Goal: Information Seeking & Learning: Learn about a topic

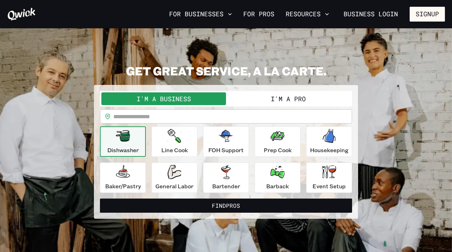
click at [292, 54] on section "**********" at bounding box center [226, 140] width 452 height 225
click at [211, 15] on button "For Businesses" at bounding box center [200, 14] width 69 height 12
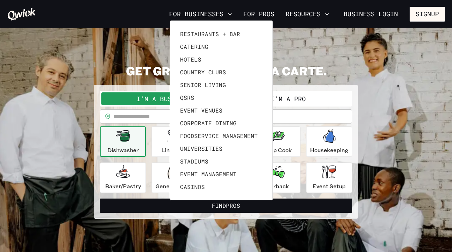
click at [133, 58] on div at bounding box center [226, 126] width 452 height 252
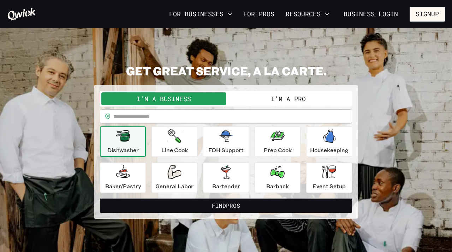
click at [260, 100] on button "I'm a Pro" at bounding box center [288, 98] width 125 height 13
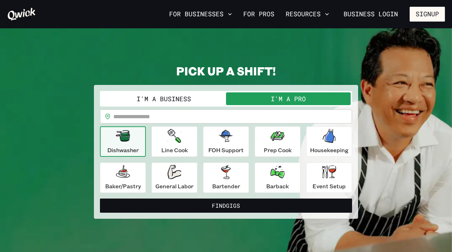
click at [181, 97] on button "I'm a Business" at bounding box center [163, 98] width 125 height 13
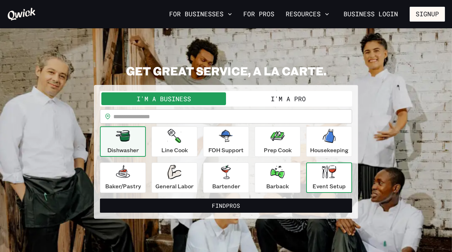
click at [330, 179] on div "Event Setup" at bounding box center [329, 177] width 33 height 25
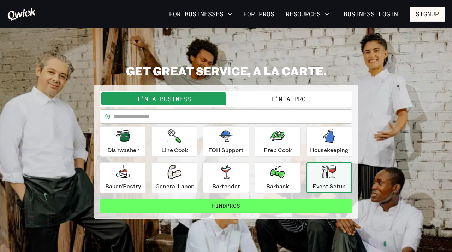
click at [263, 203] on button "Find Pros" at bounding box center [226, 205] width 252 height 14
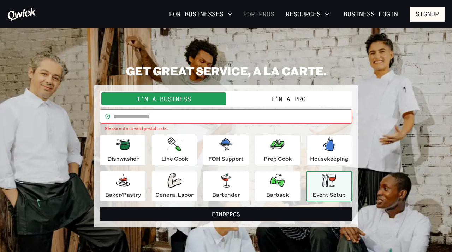
click at [252, 14] on link "For Pros" at bounding box center [259, 14] width 37 height 12
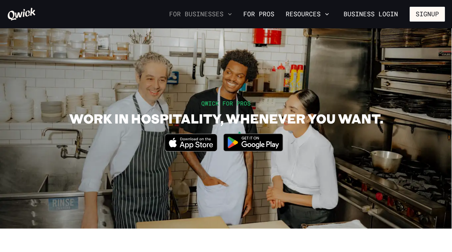
click at [214, 10] on button "For Businesses" at bounding box center [200, 14] width 69 height 12
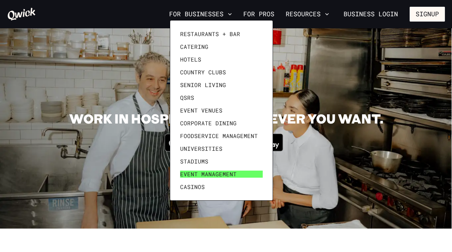
click at [189, 175] on span "Event Management" at bounding box center [208, 173] width 57 height 7
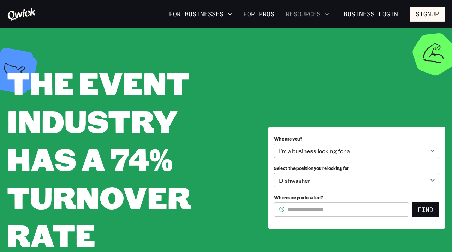
click at [299, 15] on button "Resources" at bounding box center [307, 14] width 49 height 12
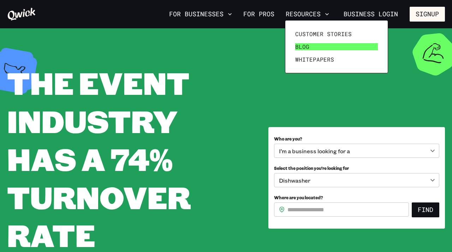
click at [302, 48] on span "Blog" at bounding box center [302, 46] width 14 height 7
click at [188, 54] on div at bounding box center [226, 126] width 452 height 252
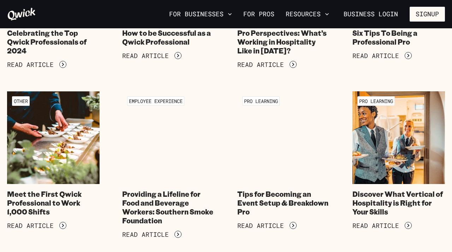
scroll to position [179, 0]
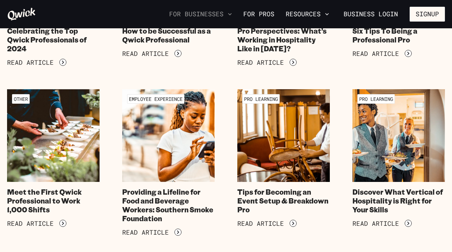
click at [230, 14] on icon "button" at bounding box center [230, 14] width 7 height 7
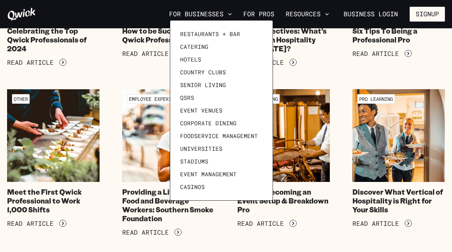
click at [353, 15] on div at bounding box center [226, 126] width 452 height 252
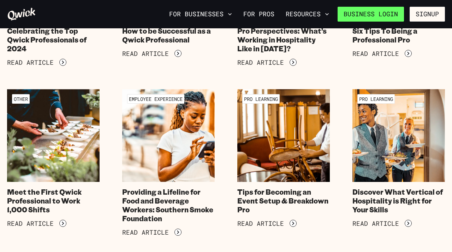
click at [354, 17] on link "Business Login" at bounding box center [371, 14] width 66 height 15
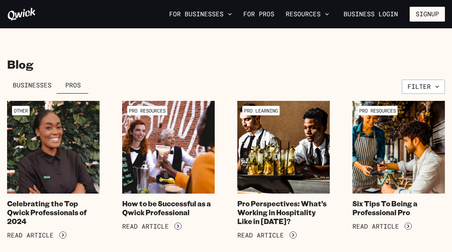
scroll to position [10, 0]
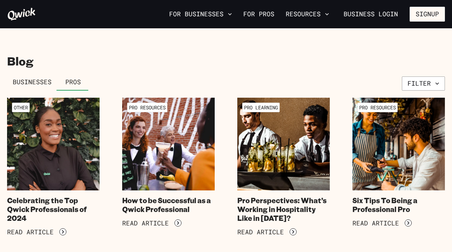
click at [36, 80] on span "Businesses" at bounding box center [32, 82] width 39 height 8
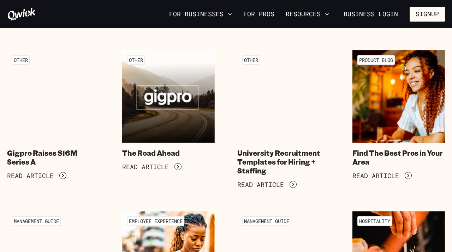
scroll to position [397, 0]
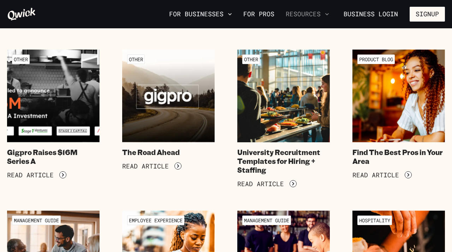
click at [322, 16] on button "Resources" at bounding box center [307, 14] width 49 height 12
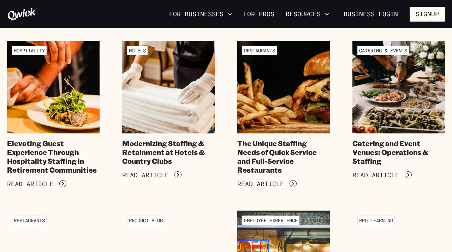
scroll to position [10, 0]
